Goal: Task Accomplishment & Management: Manage account settings

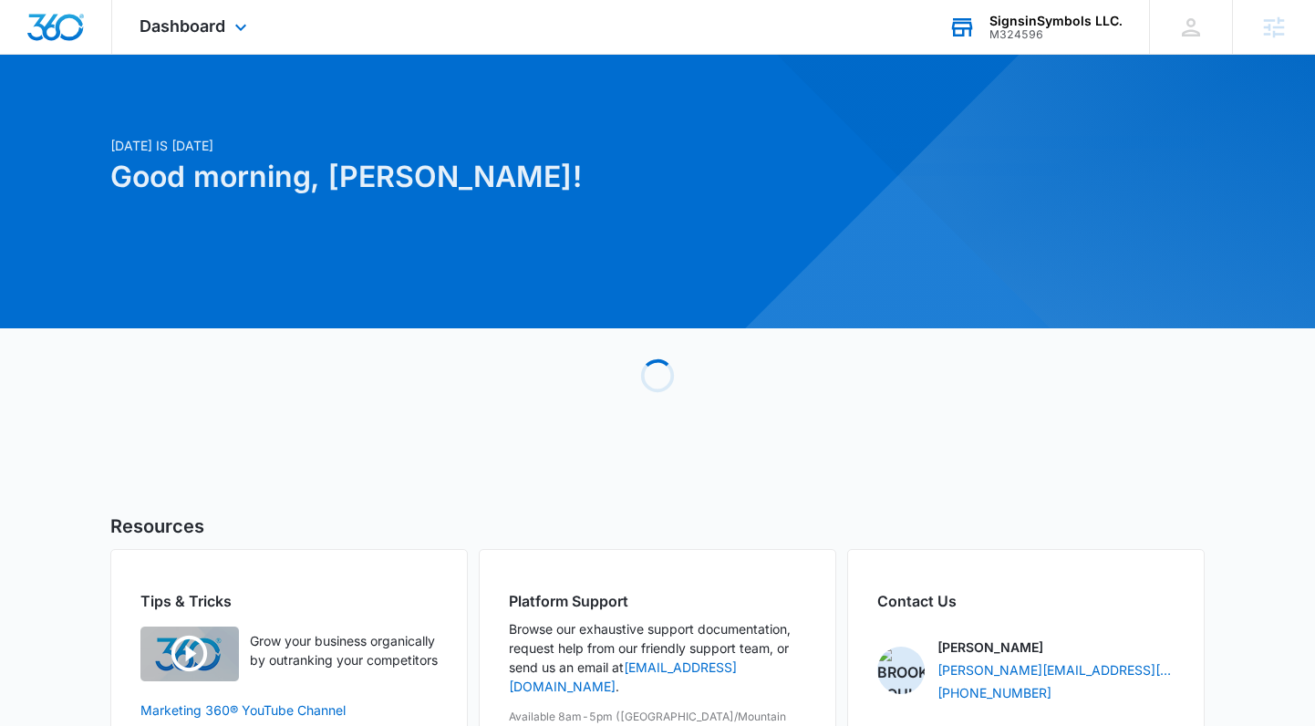
click at [1047, 28] on div "M324596" at bounding box center [1055, 34] width 133 height 13
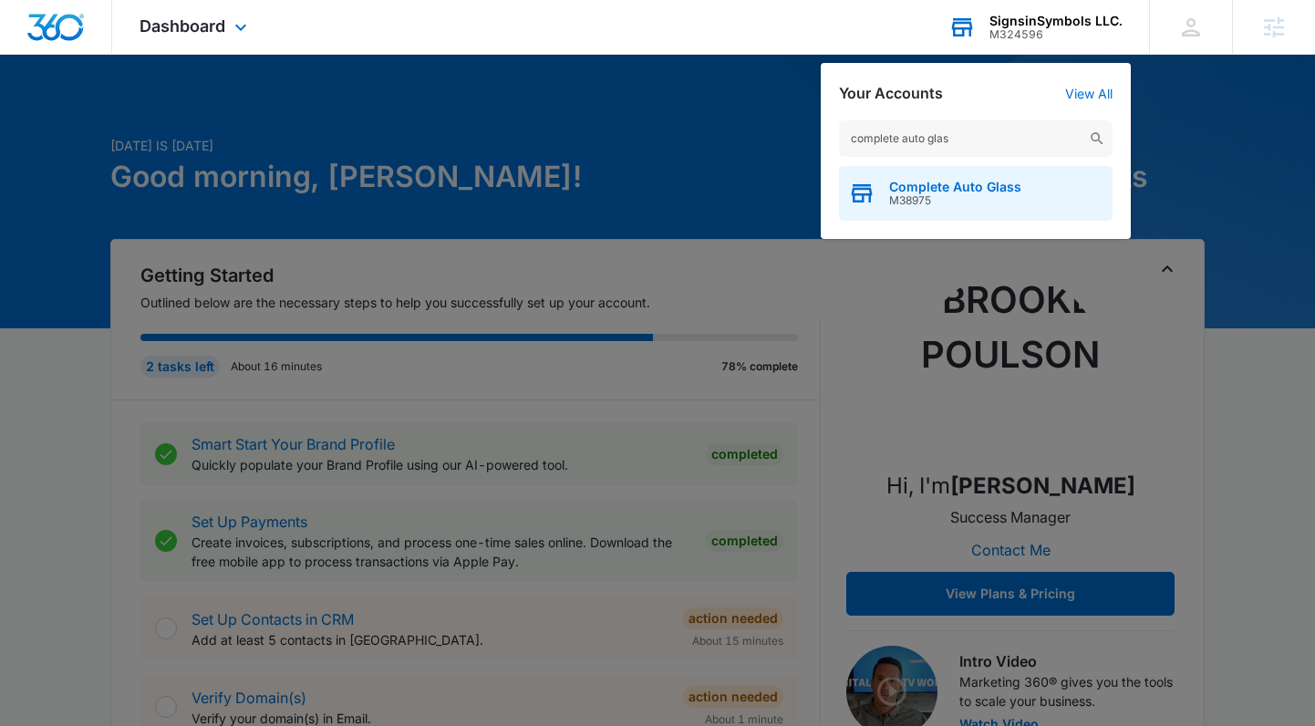
type input "complete auto glas"
click at [927, 201] on span "M38975" at bounding box center [955, 200] width 132 height 13
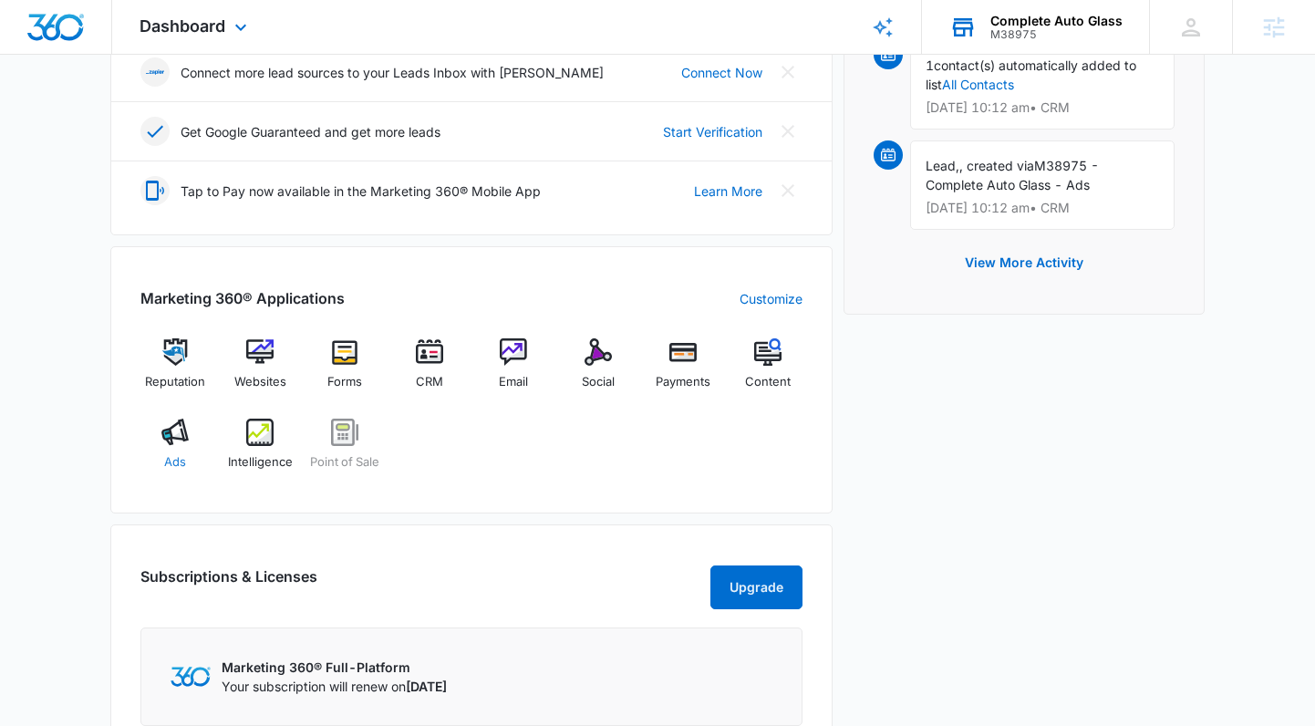
scroll to position [516, 0]
click at [168, 455] on span "Ads" at bounding box center [175, 463] width 22 height 18
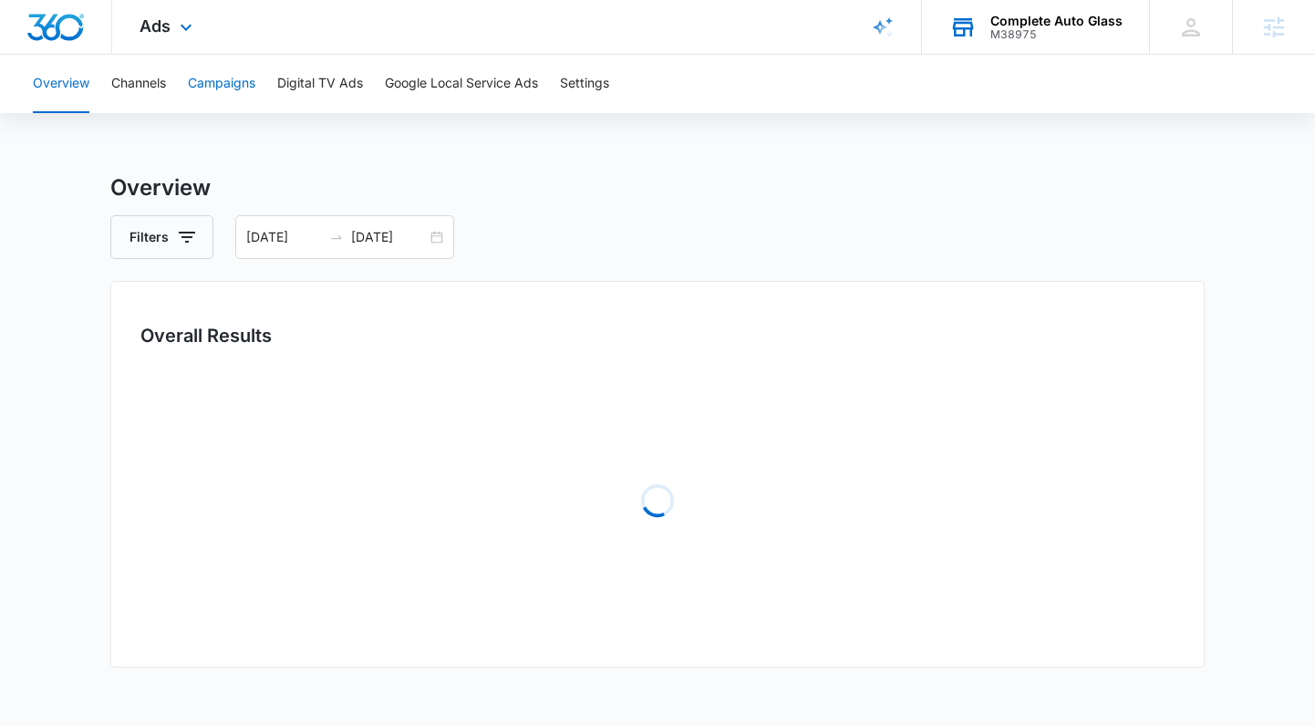
click at [222, 82] on button "Campaigns" at bounding box center [221, 84] width 67 height 58
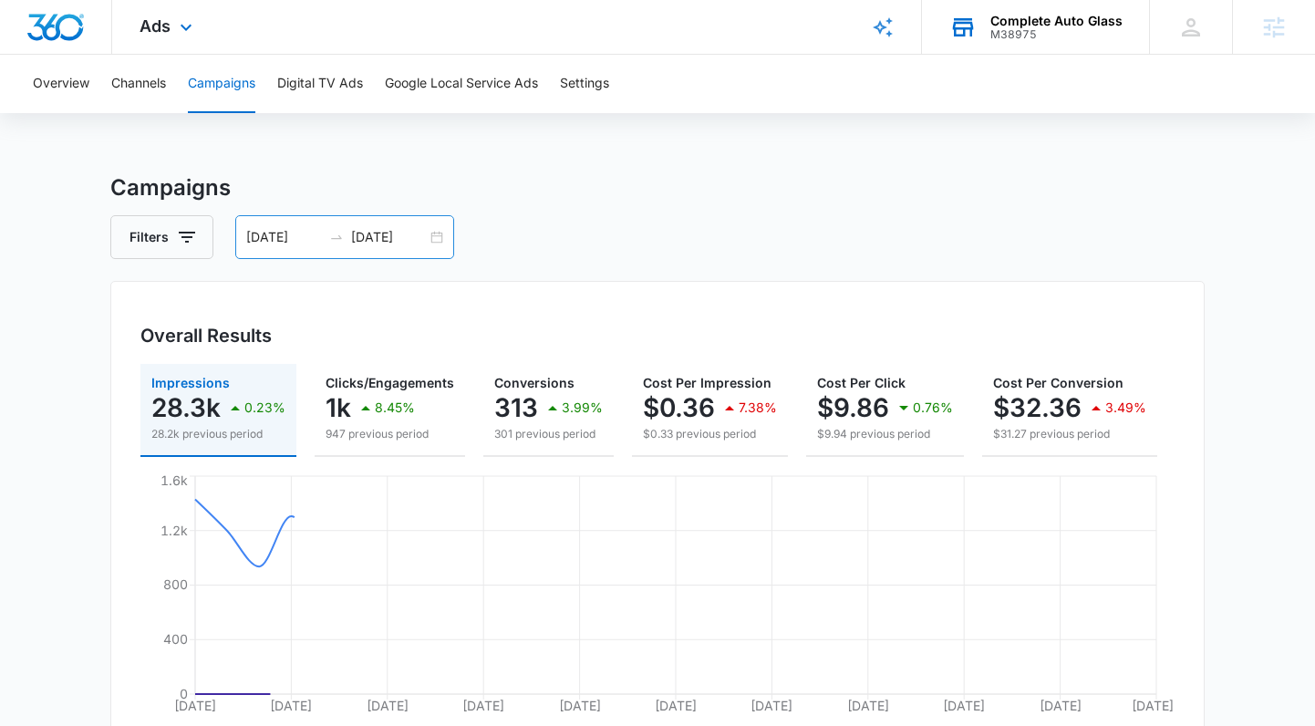
click at [431, 233] on div "07/14/2025 08/13/2025" at bounding box center [344, 237] width 219 height 44
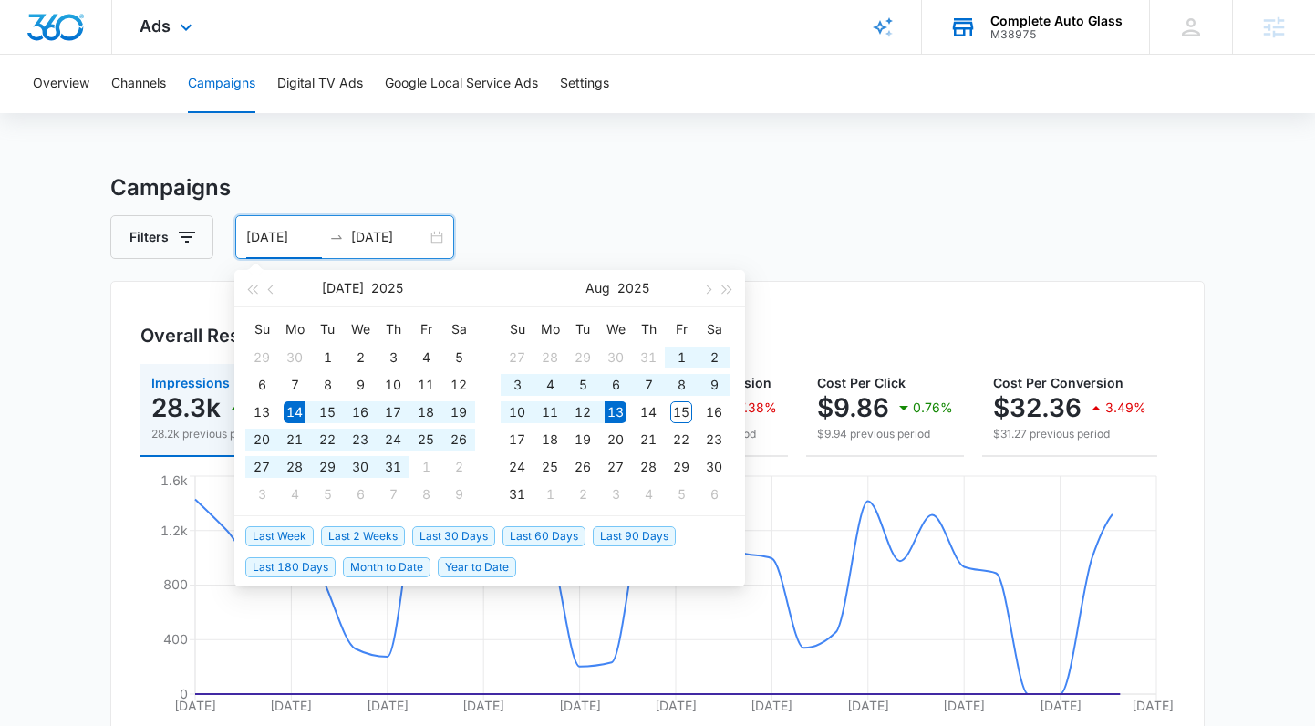
type input "07/14/2025"
click at [641, 180] on h3 "Campaigns" at bounding box center [657, 187] width 1094 height 33
